Goal: Task Accomplishment & Management: Manage account settings

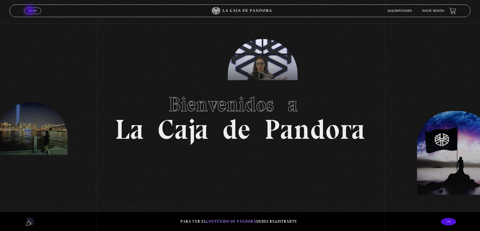
click at [30, 11] on span "Menu" at bounding box center [32, 10] width 8 height 3
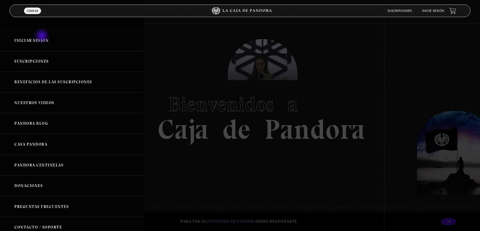
click at [42, 36] on link "Iniciar Sesión" at bounding box center [72, 40] width 144 height 21
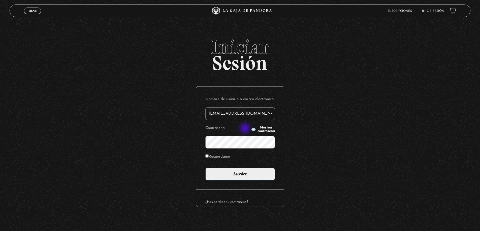
type input "adna.zam@hotmail.com"
click at [257, 129] on span "Mostrar contraseña" at bounding box center [265, 129] width 17 height 7
click at [209, 158] on input "Recuérdame" at bounding box center [206, 156] width 3 height 3
checkbox input "true"
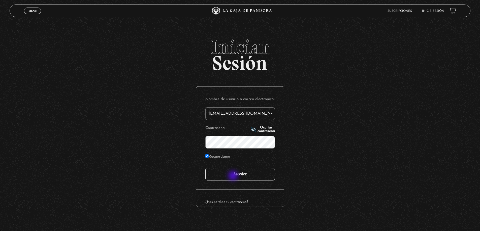
click at [233, 177] on input "Acceder" at bounding box center [240, 174] width 70 height 13
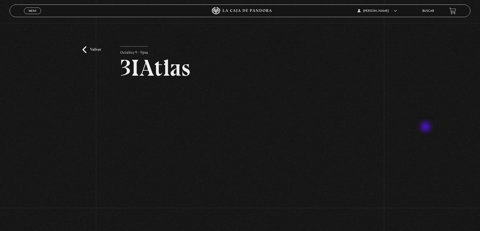
scroll to position [25, 0]
